Goal: Find specific page/section: Find specific page/section

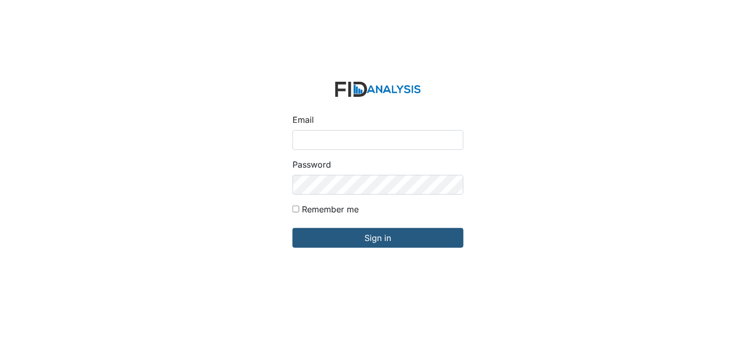
click at [344, 140] on input "Email" at bounding box center [377, 140] width 171 height 20
type input "[EMAIL_ADDRESS][DOMAIN_NAME]"
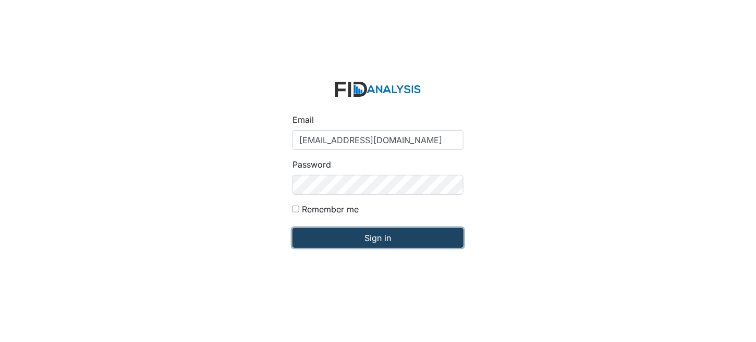
click at [376, 240] on input "Sign in" at bounding box center [377, 238] width 171 height 20
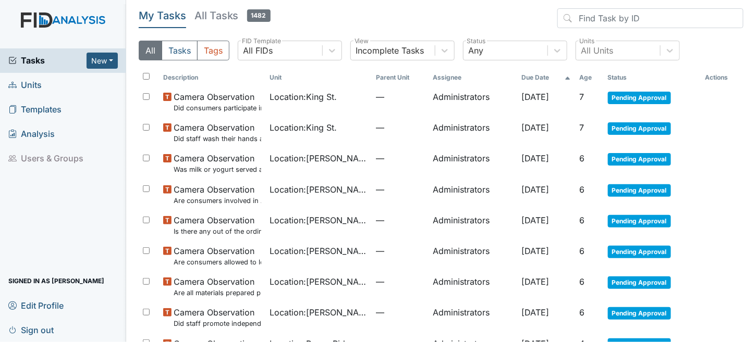
drag, startPoint x: 27, startPoint y: 83, endPoint x: 32, endPoint y: 81, distance: 5.4
click at [28, 84] on span "Units" at bounding box center [24, 85] width 33 height 16
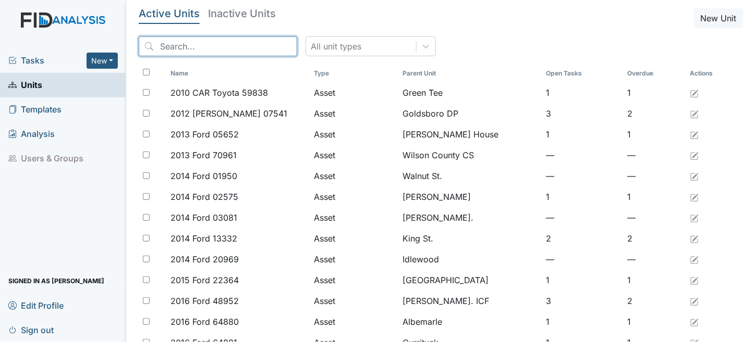
click at [208, 47] on input "search" at bounding box center [218, 46] width 158 height 20
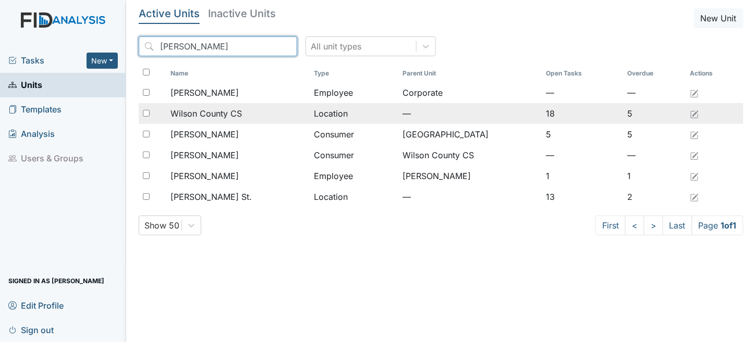
type input "wilson"
click at [224, 119] on span "Wilson County CS" at bounding box center [205, 113] width 71 height 13
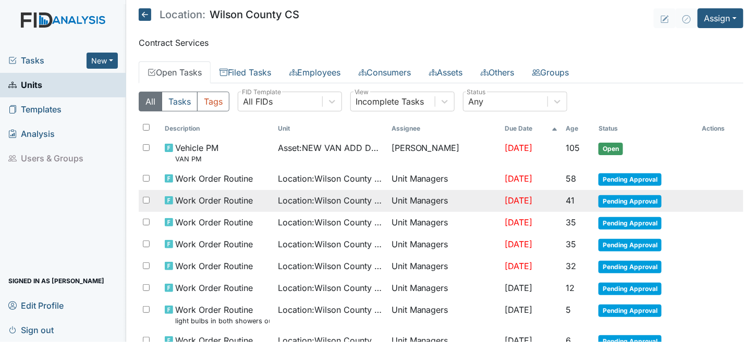
scroll to position [52, 0]
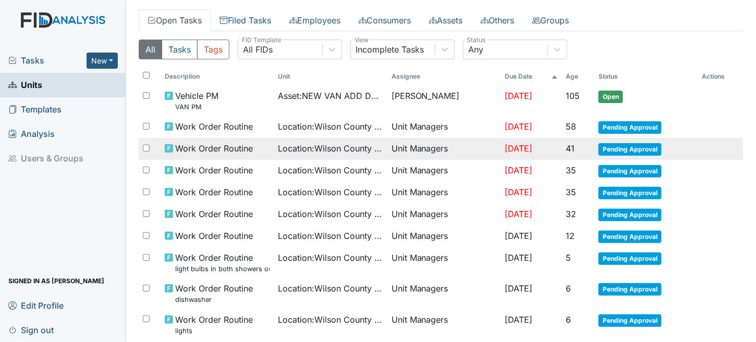
click at [306, 139] on td "Location : Wilson County CS" at bounding box center [331, 149] width 114 height 22
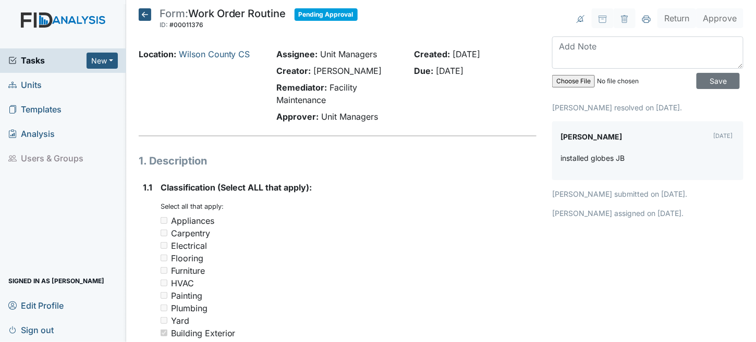
click at [149, 14] on icon at bounding box center [145, 14] width 13 height 13
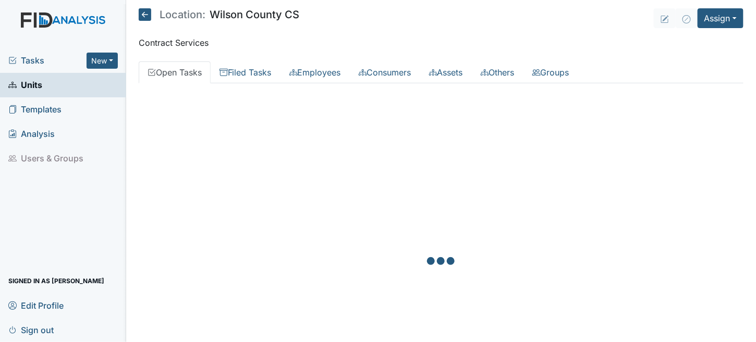
scroll to position [52, 0]
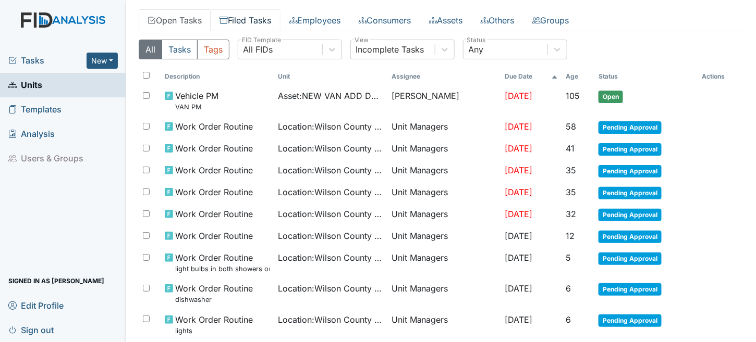
click at [261, 19] on link "Filed Tasks" at bounding box center [246, 20] width 70 height 22
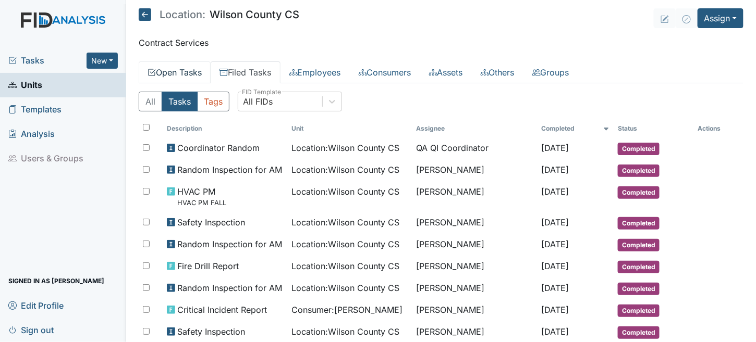
click at [166, 78] on link "Open Tasks" at bounding box center [175, 72] width 72 height 22
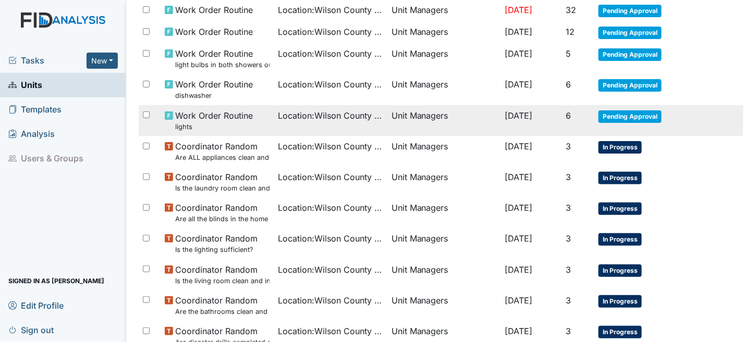
scroll to position [261, 0]
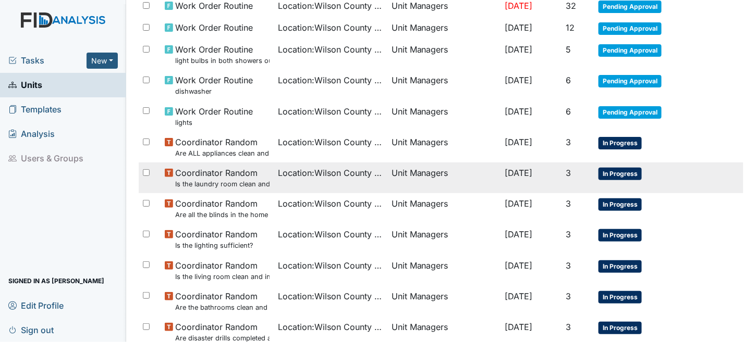
click at [449, 177] on td "Unit Managers" at bounding box center [444, 178] width 114 height 31
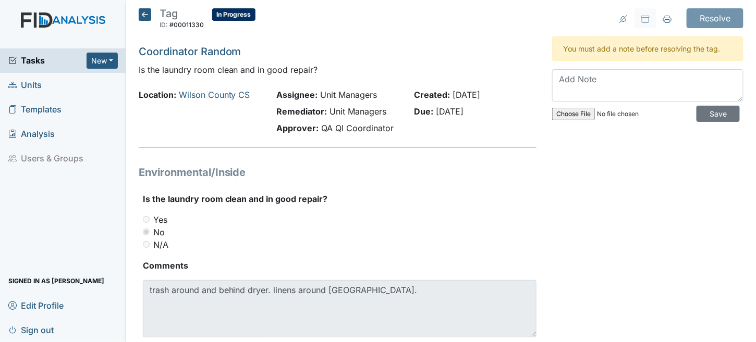
click at [147, 10] on icon at bounding box center [145, 14] width 13 height 13
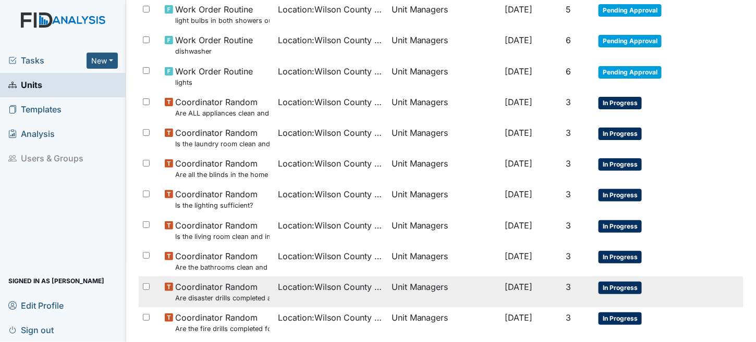
scroll to position [365, 0]
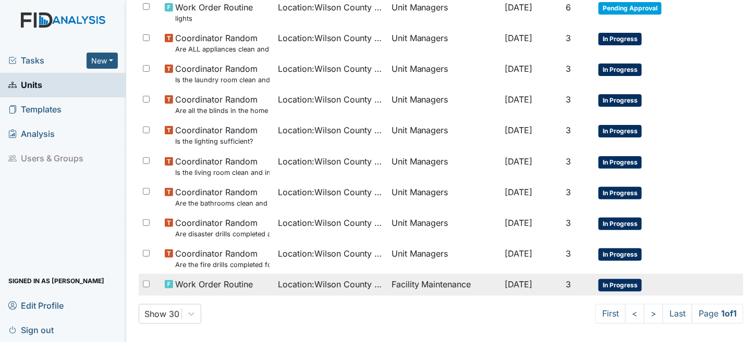
click at [421, 281] on td "Facility Maintenance" at bounding box center [444, 285] width 114 height 22
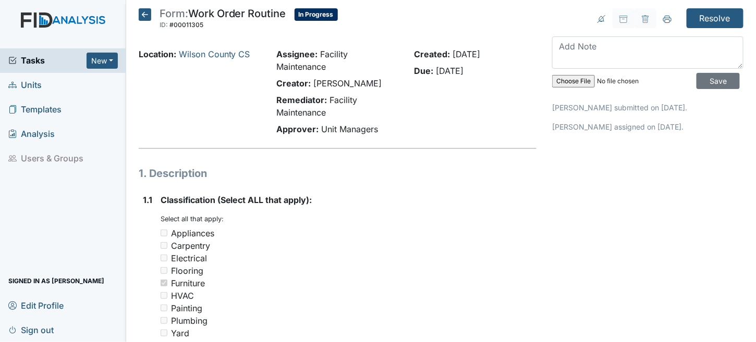
click at [139, 11] on icon at bounding box center [145, 14] width 13 height 13
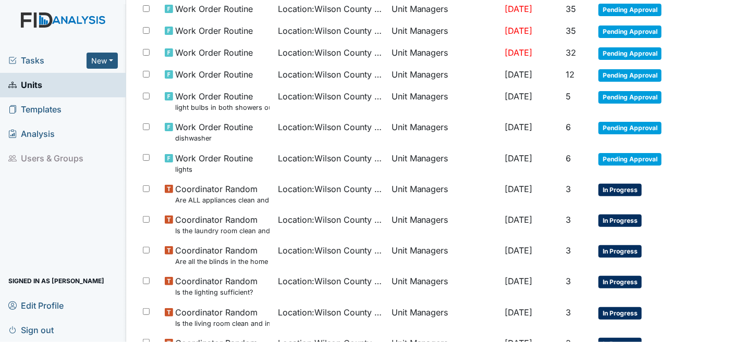
scroll to position [208, 0]
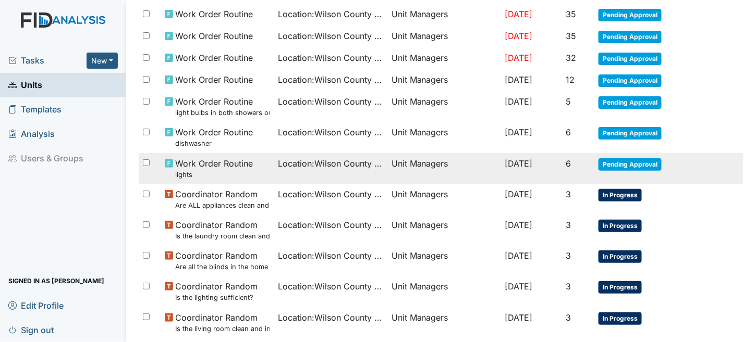
click at [226, 163] on span "Work Order Routine lights" at bounding box center [214, 168] width 78 height 22
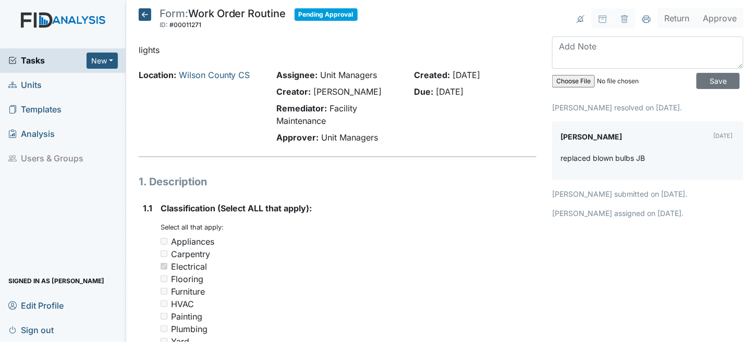
click at [149, 14] on icon at bounding box center [145, 14] width 13 height 13
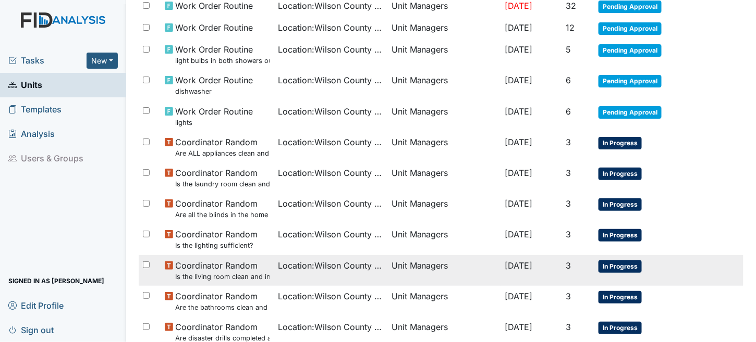
scroll to position [368, 0]
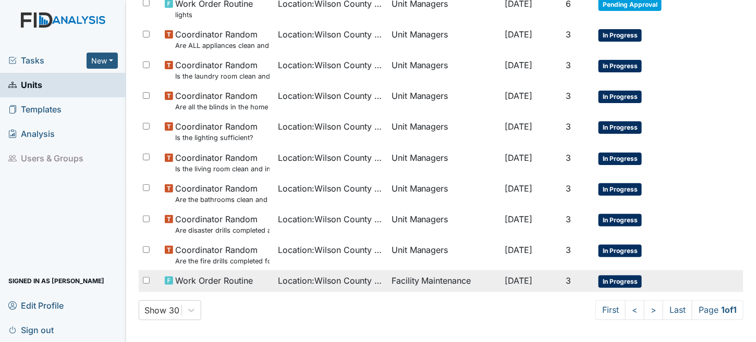
click at [393, 271] on td "Facility Maintenance" at bounding box center [444, 281] width 114 height 22
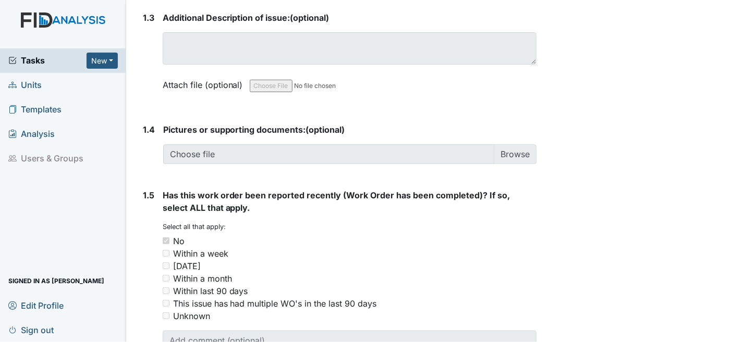
scroll to position [770, 0]
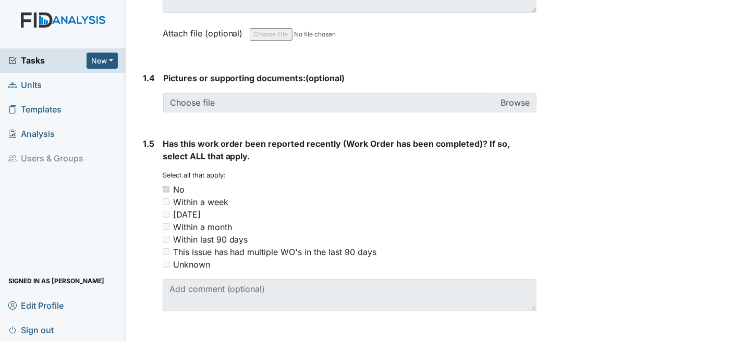
click at [23, 84] on span "Units" at bounding box center [24, 85] width 33 height 16
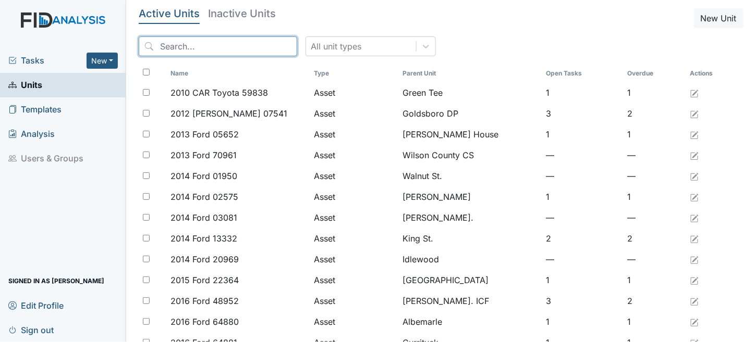
click at [194, 48] on input "search" at bounding box center [218, 46] width 158 height 20
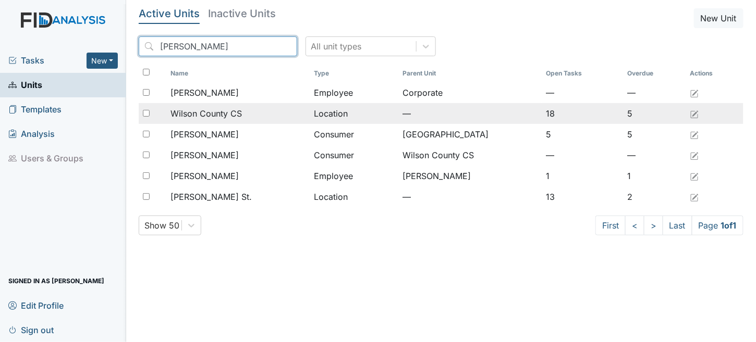
type input "wilson"
click at [223, 110] on span "Wilson County CS" at bounding box center [205, 113] width 71 height 13
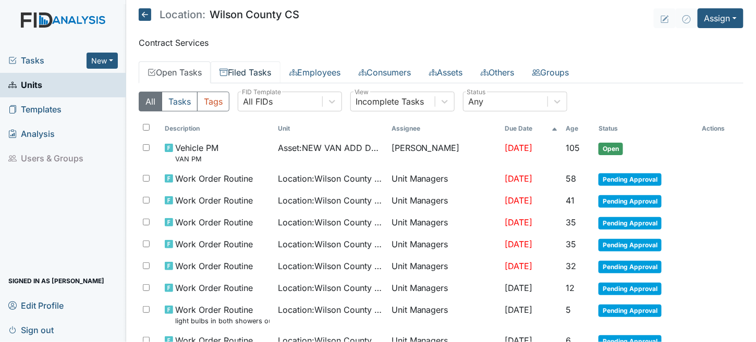
click at [249, 74] on link "Filed Tasks" at bounding box center [246, 72] width 70 height 22
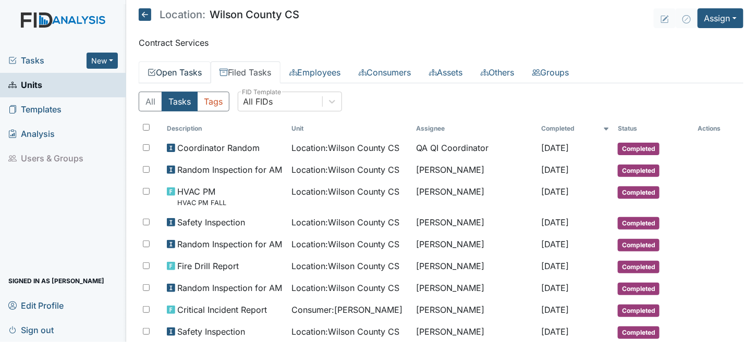
click at [165, 68] on link "Open Tasks" at bounding box center [175, 72] width 72 height 22
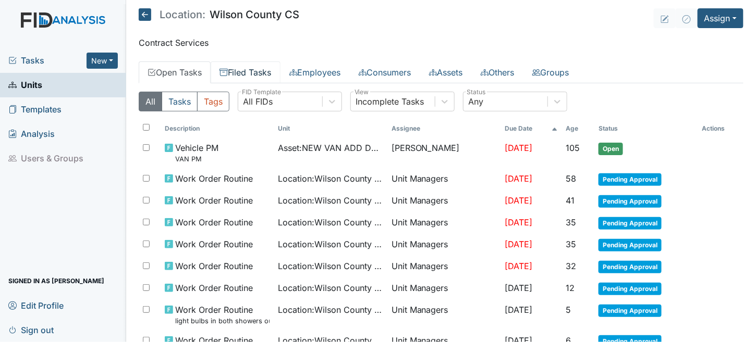
click at [247, 73] on link "Filed Tasks" at bounding box center [246, 72] width 70 height 22
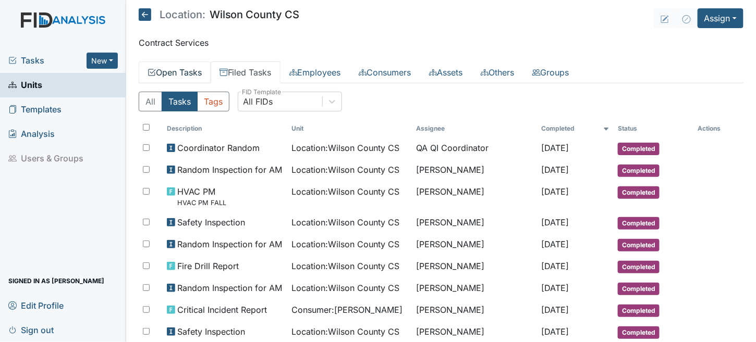
drag, startPoint x: 178, startPoint y: 75, endPoint x: 448, endPoint y: 131, distance: 276.2
click at [178, 75] on link "Open Tasks" at bounding box center [175, 72] width 72 height 22
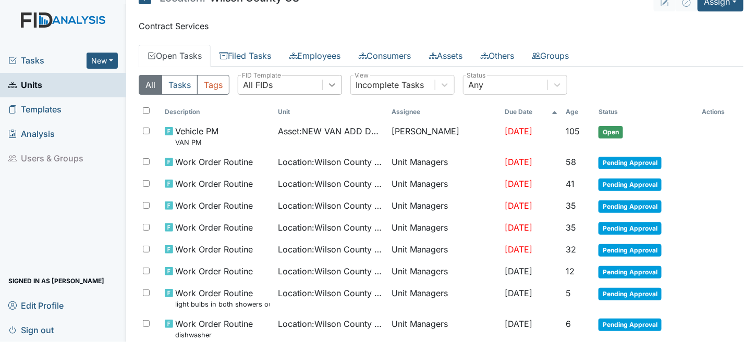
scroll to position [4, 0]
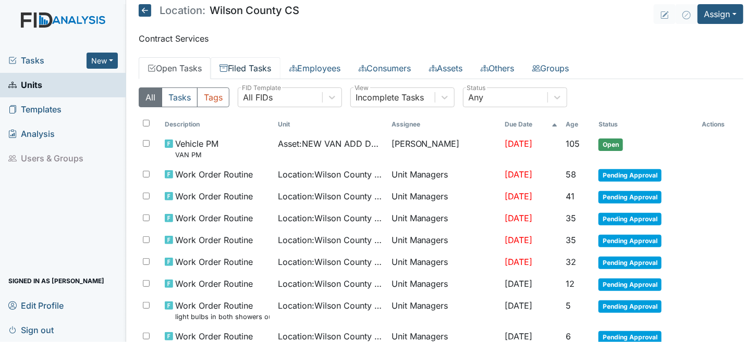
click at [265, 75] on link "Filed Tasks" at bounding box center [246, 68] width 70 height 22
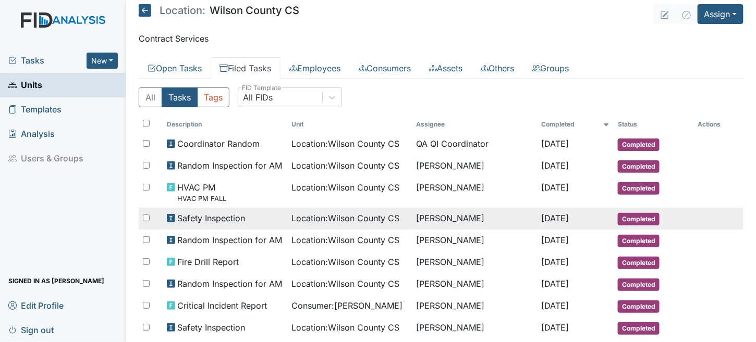
click at [273, 214] on div "Safety Inspection" at bounding box center [225, 218] width 116 height 13
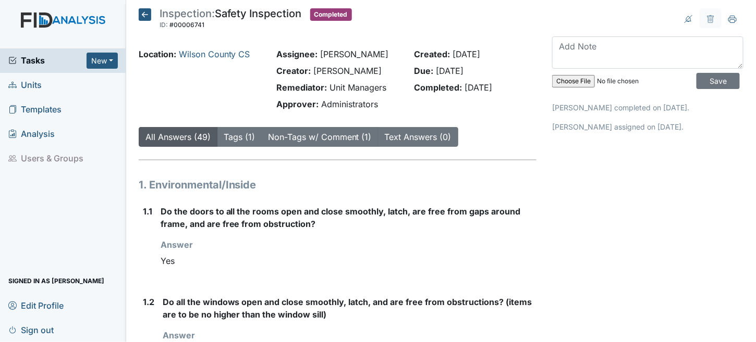
click at [142, 15] on icon at bounding box center [145, 14] width 13 height 13
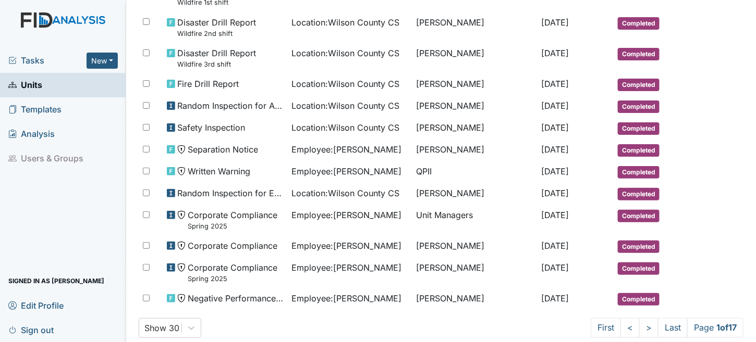
scroll to position [561, 0]
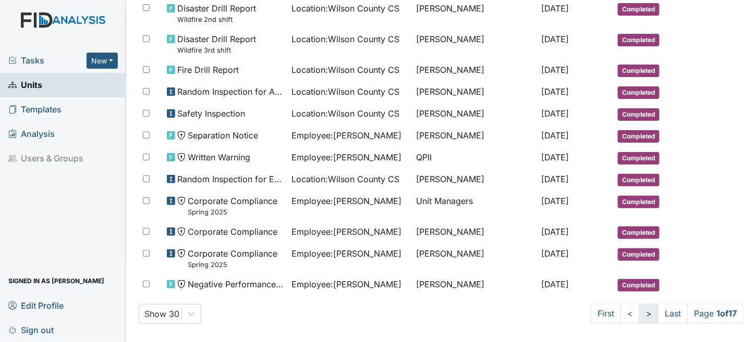
click at [639, 310] on link ">" at bounding box center [648, 314] width 19 height 20
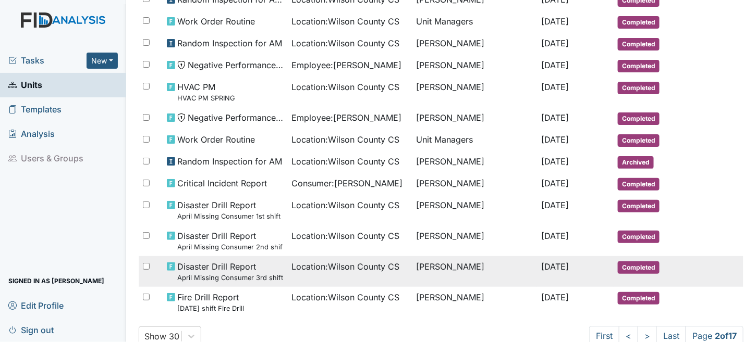
scroll to position [625, 0]
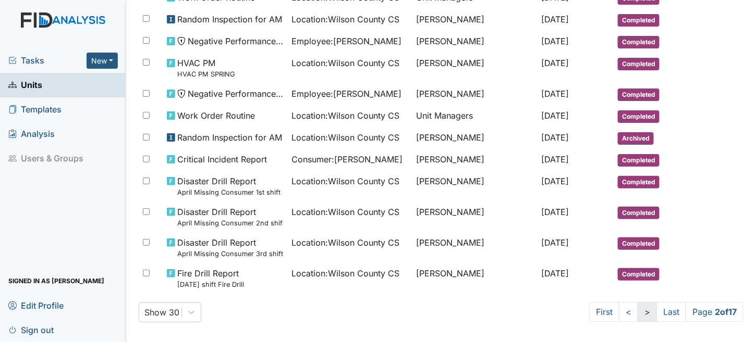
click at [637, 308] on link ">" at bounding box center [646, 313] width 19 height 20
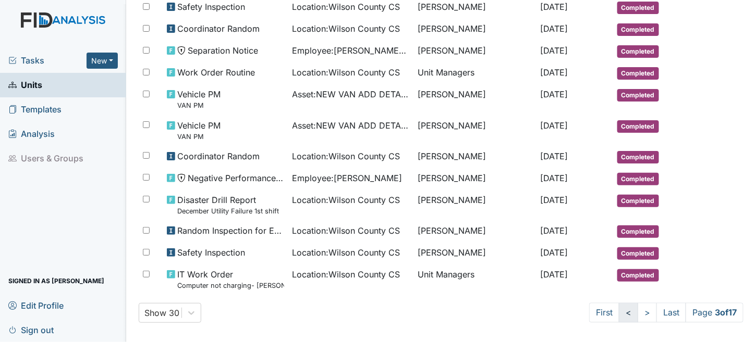
click at [619, 308] on link "<" at bounding box center [628, 313] width 19 height 20
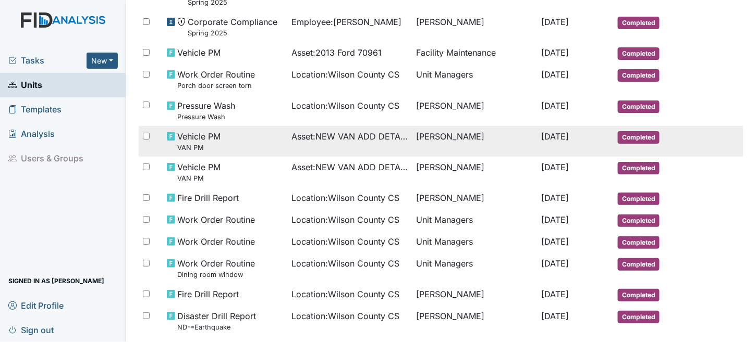
scroll to position [0, 0]
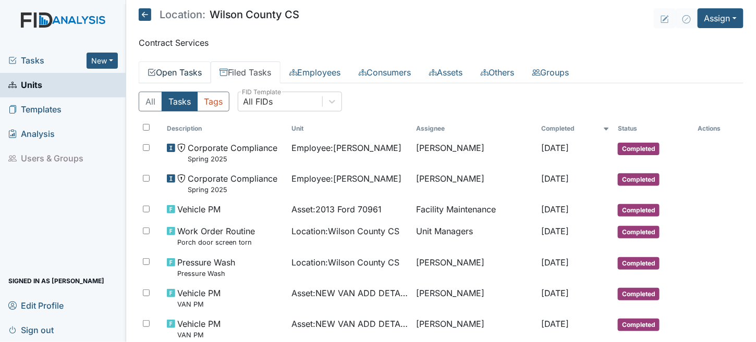
click at [177, 68] on link "Open Tasks" at bounding box center [175, 72] width 72 height 22
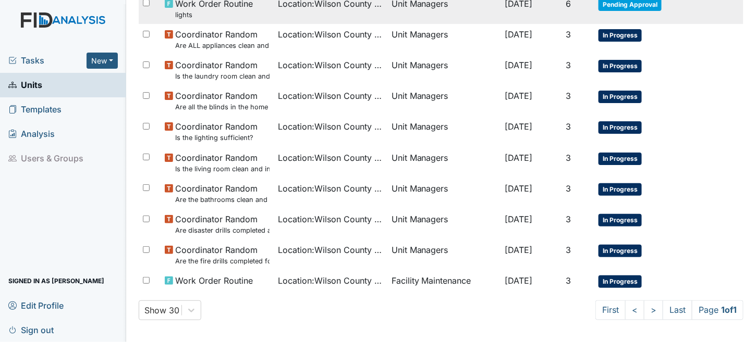
scroll to position [368, 0]
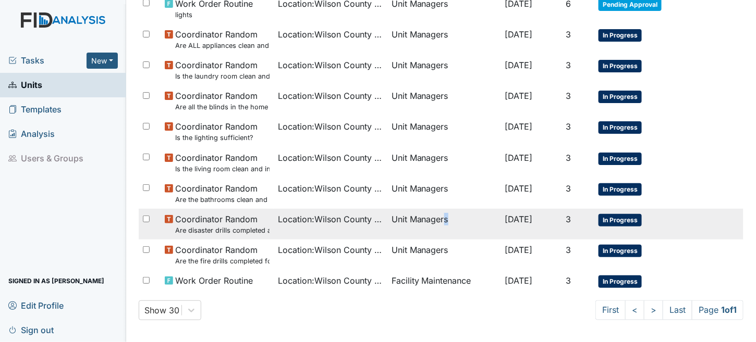
click at [433, 213] on td "Unit Managers" at bounding box center [444, 224] width 114 height 31
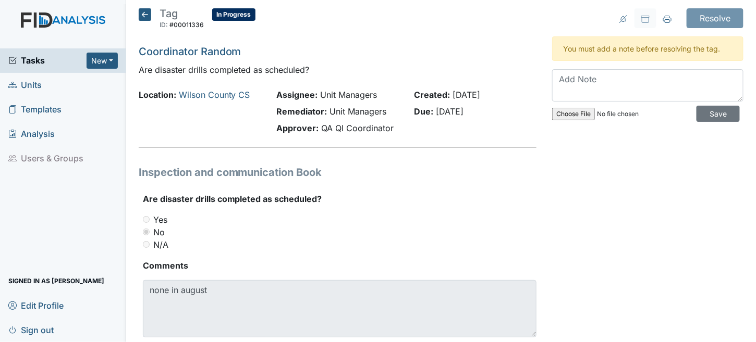
click at [145, 16] on icon at bounding box center [145, 14] width 13 height 13
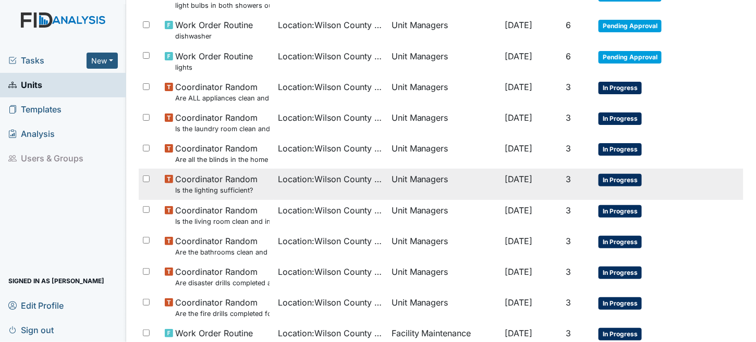
scroll to position [368, 0]
